Goal: Navigation & Orientation: Find specific page/section

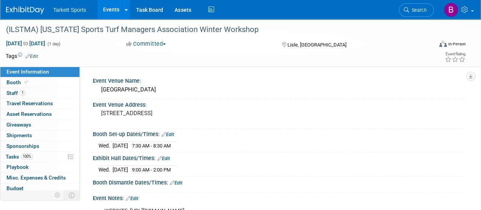
click at [110, 11] on link "Events" at bounding box center [111, 9] width 28 height 19
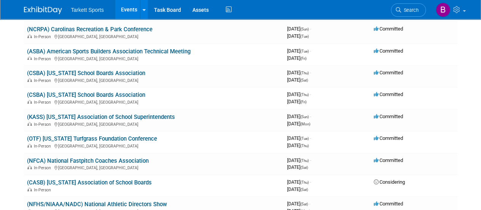
scroll to position [1187, 0]
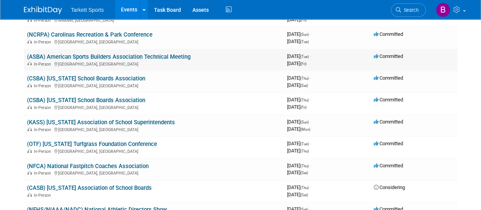
click at [79, 58] on link "(ASBA) American Sports Builders Association Technical Meeting" at bounding box center [109, 56] width 164 height 7
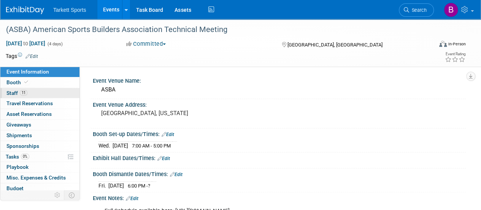
click at [15, 92] on span "Staff 11" at bounding box center [16, 93] width 21 height 6
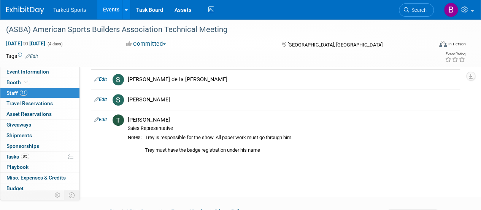
scroll to position [213, 0]
